Goal: Transaction & Acquisition: Subscribe to service/newsletter

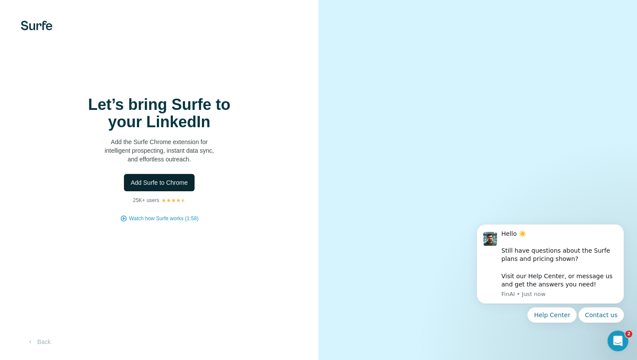
click at [185, 179] on span "Add Surfe to Chrome" at bounding box center [159, 182] width 57 height 9
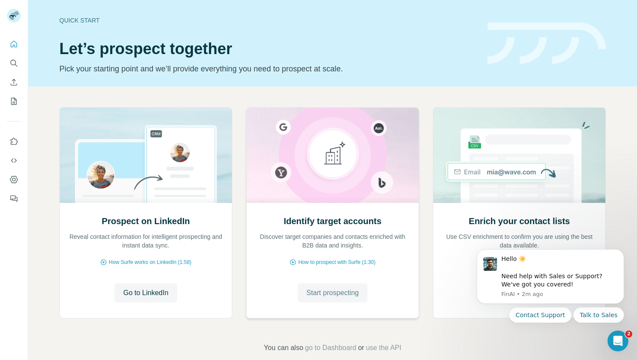
scroll to position [14, 0]
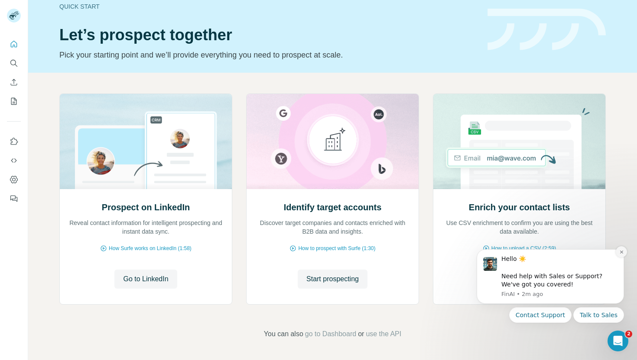
click at [622, 254] on icon "Dismiss notification" at bounding box center [621, 252] width 5 height 5
